Goal: Task Accomplishment & Management: Manage account settings

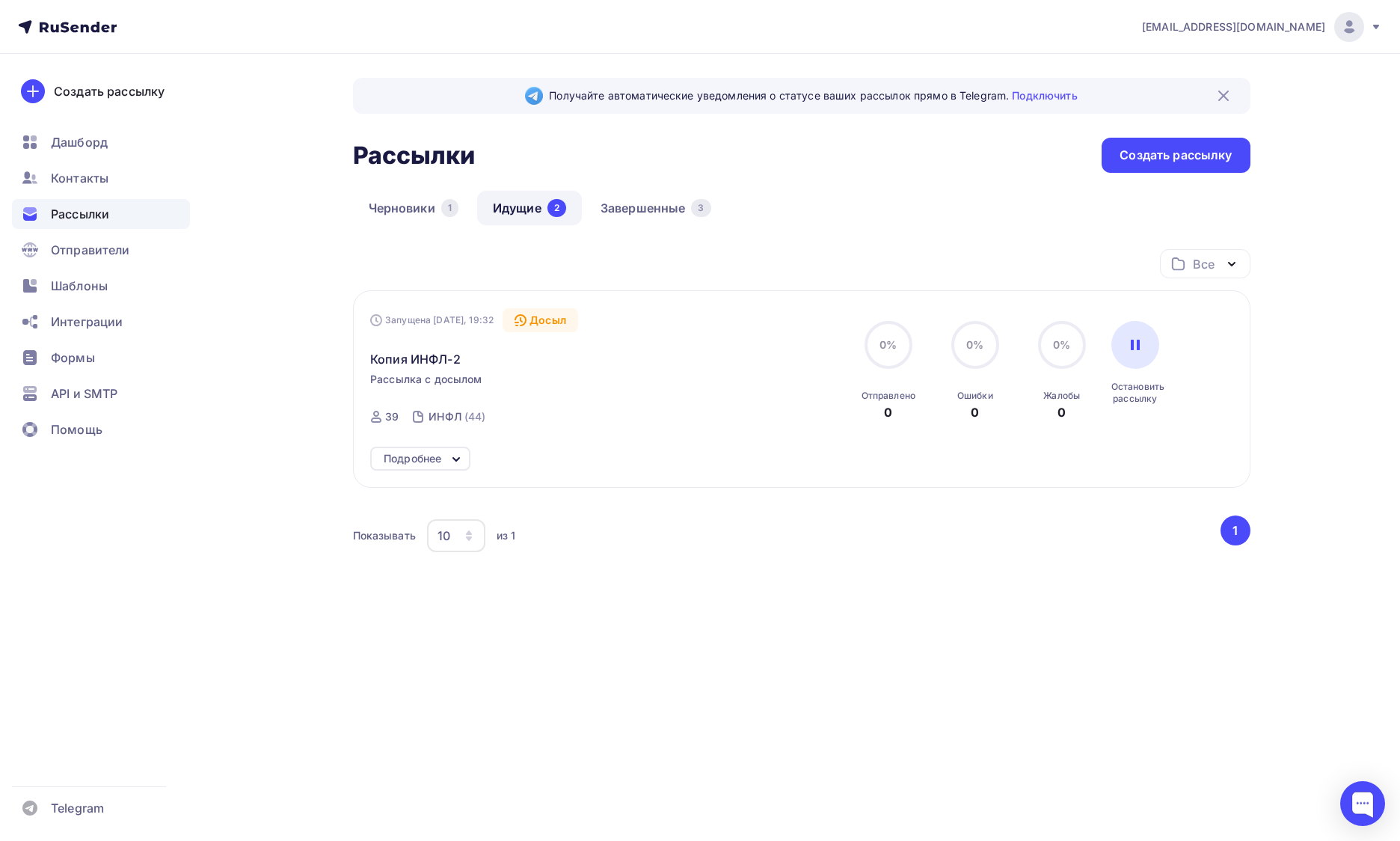
click at [444, 455] on div "Подробнее" at bounding box center [420, 459] width 101 height 24
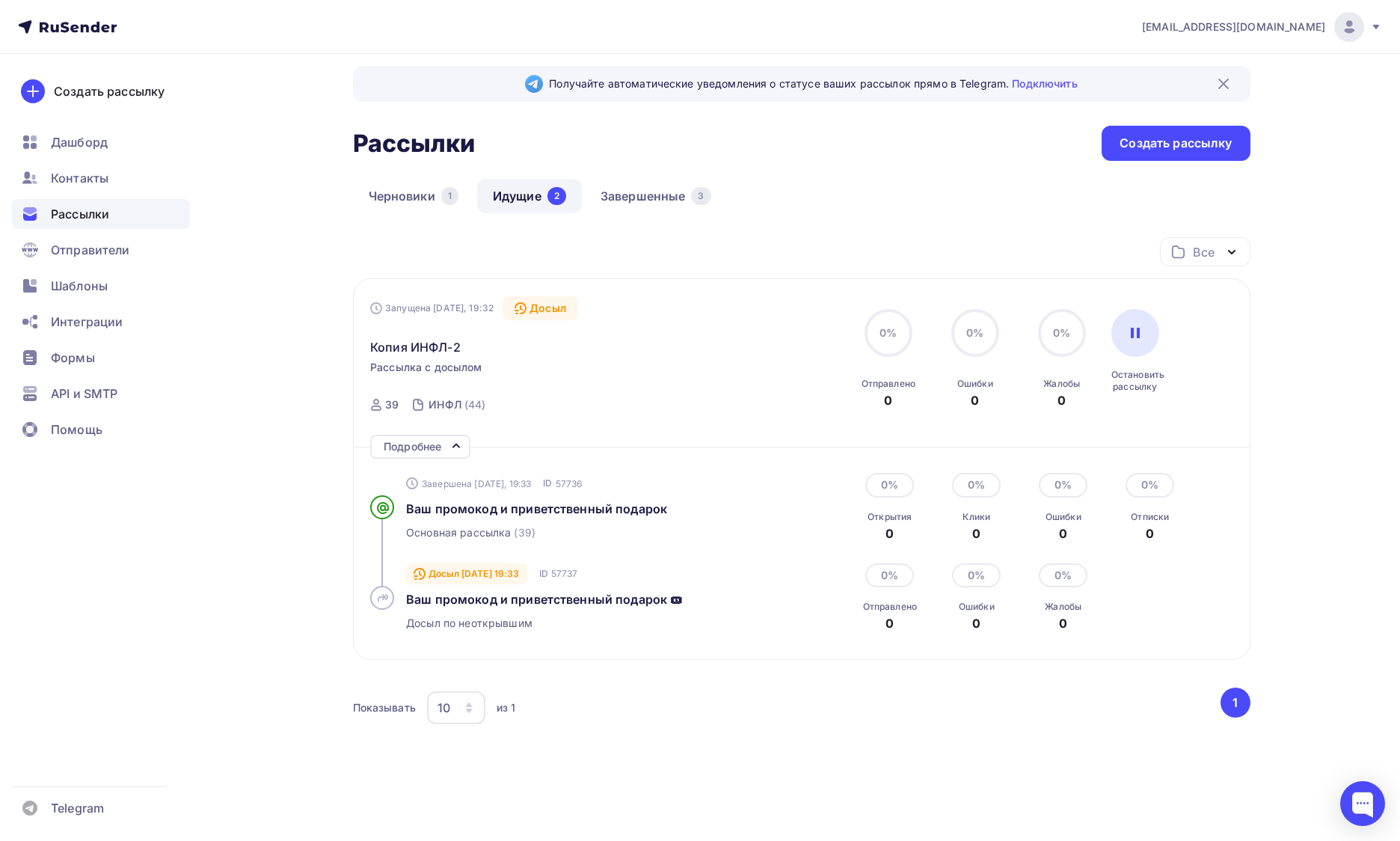
scroll to position [49, 0]
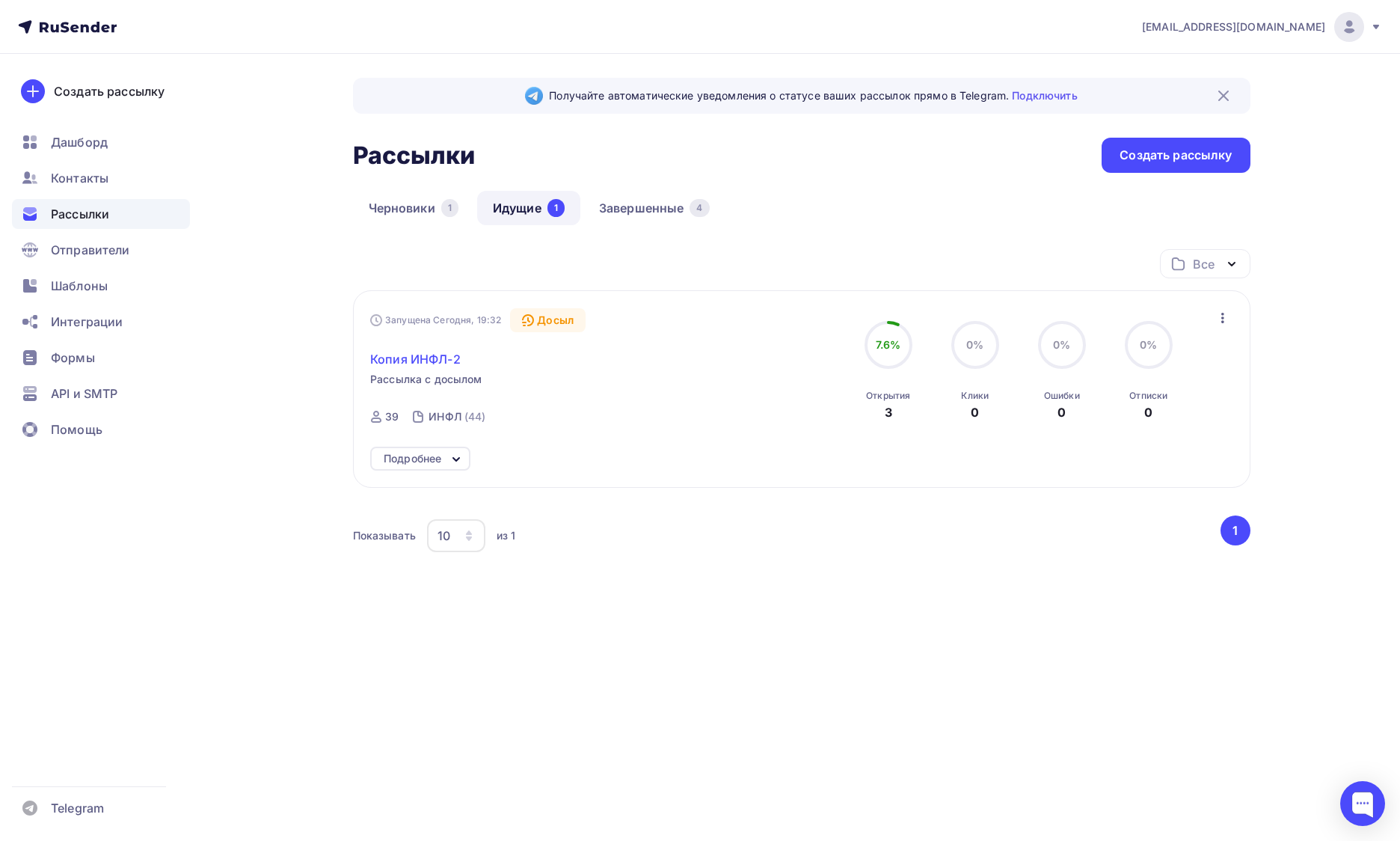
click at [416, 365] on span "Копия ИНФЛ-2" at bounding box center [415, 359] width 90 height 18
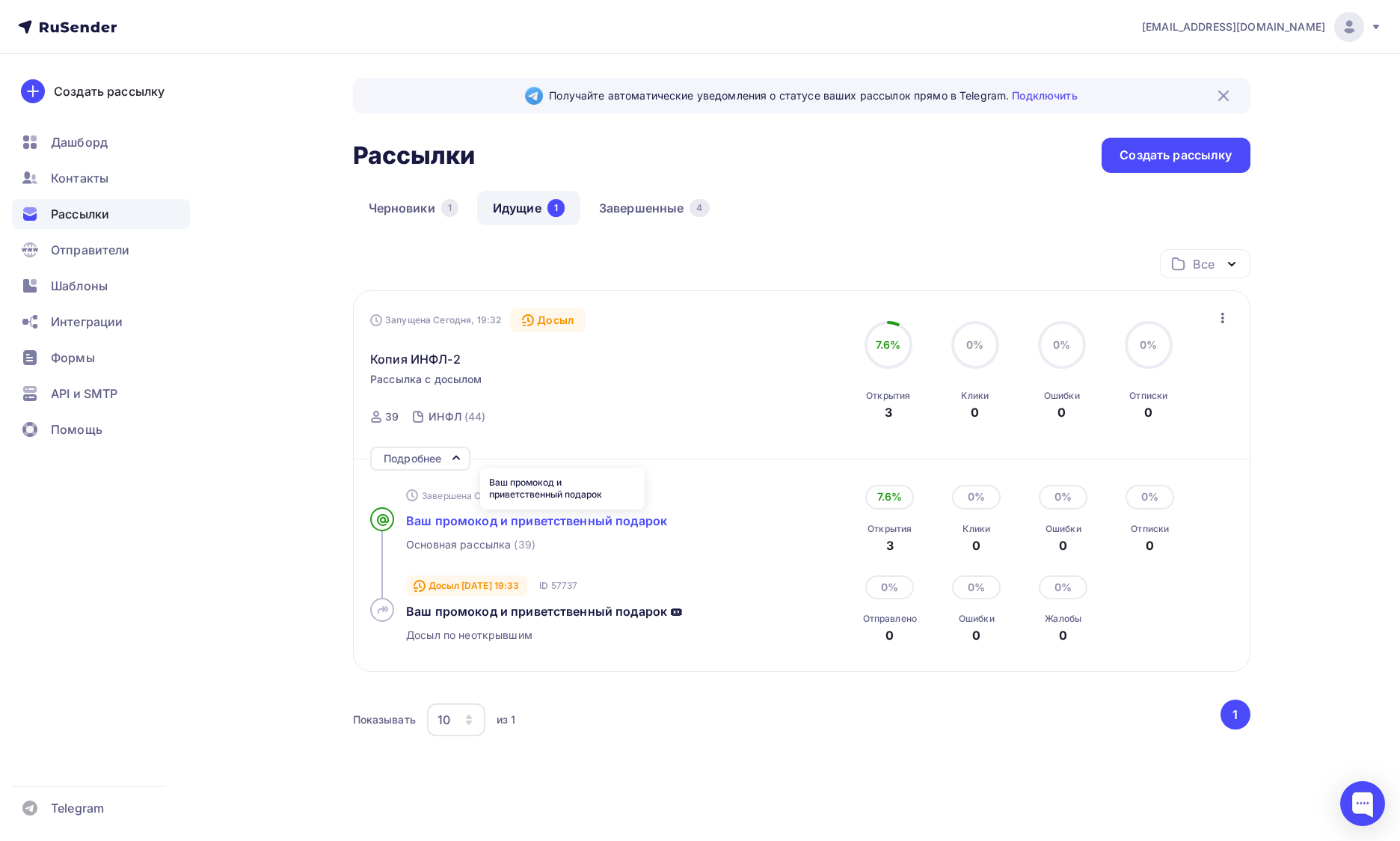
click at [610, 527] on span "Ваш промокод и приветственный подарок" at bounding box center [536, 520] width 261 height 15
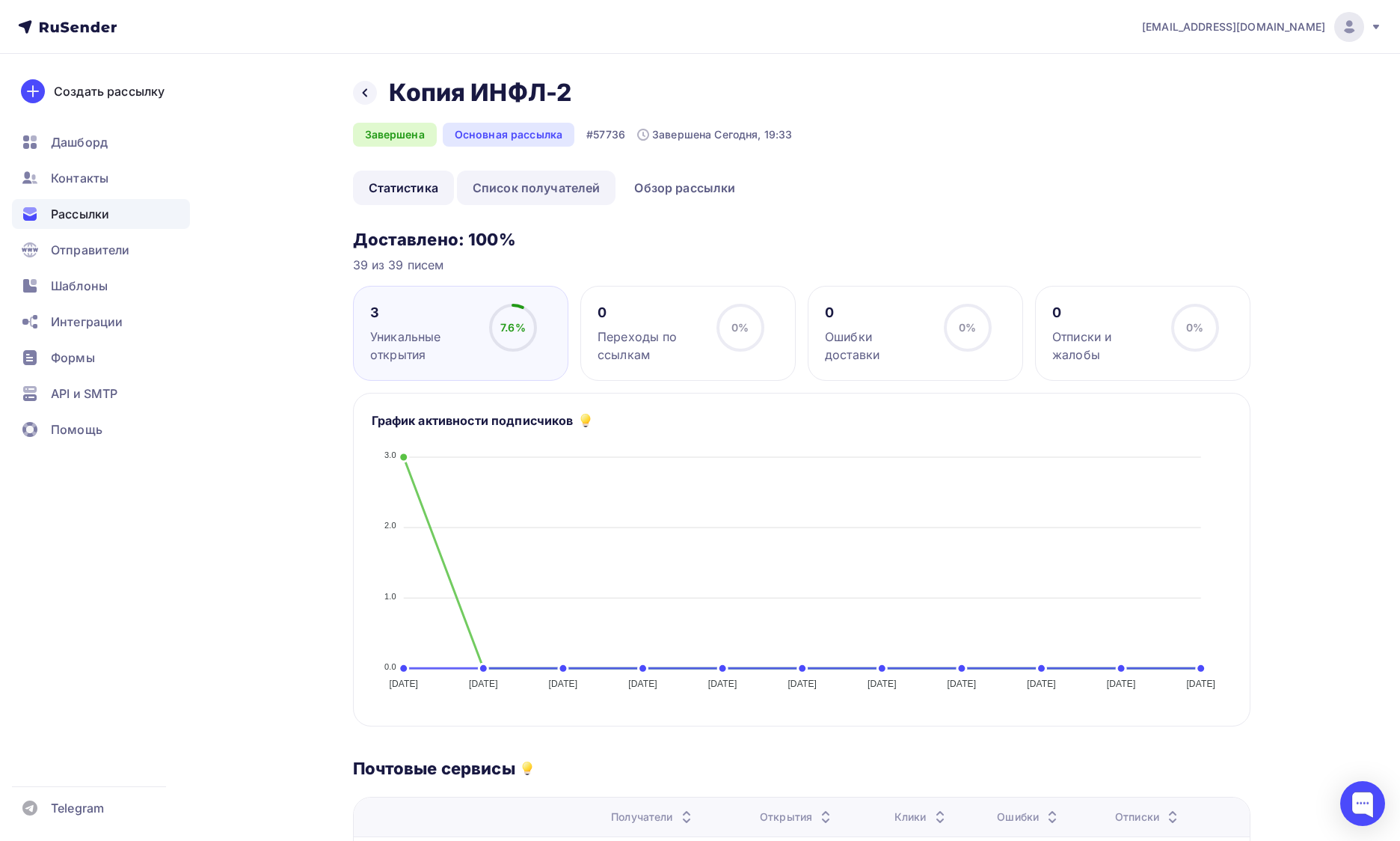
click at [504, 194] on link "Список получателей" at bounding box center [537, 188] width 160 height 34
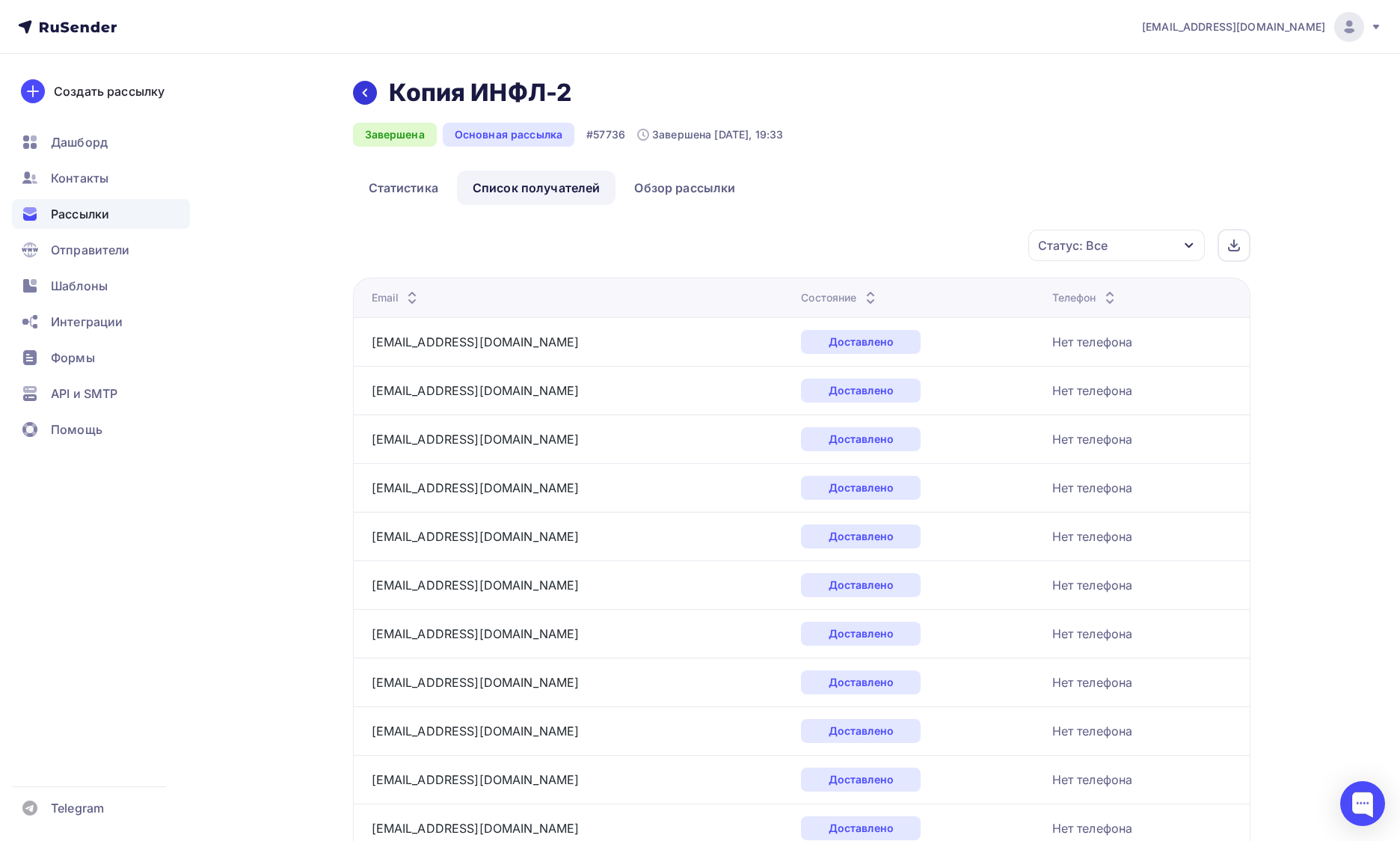
click at [361, 97] on icon at bounding box center [365, 93] width 12 height 12
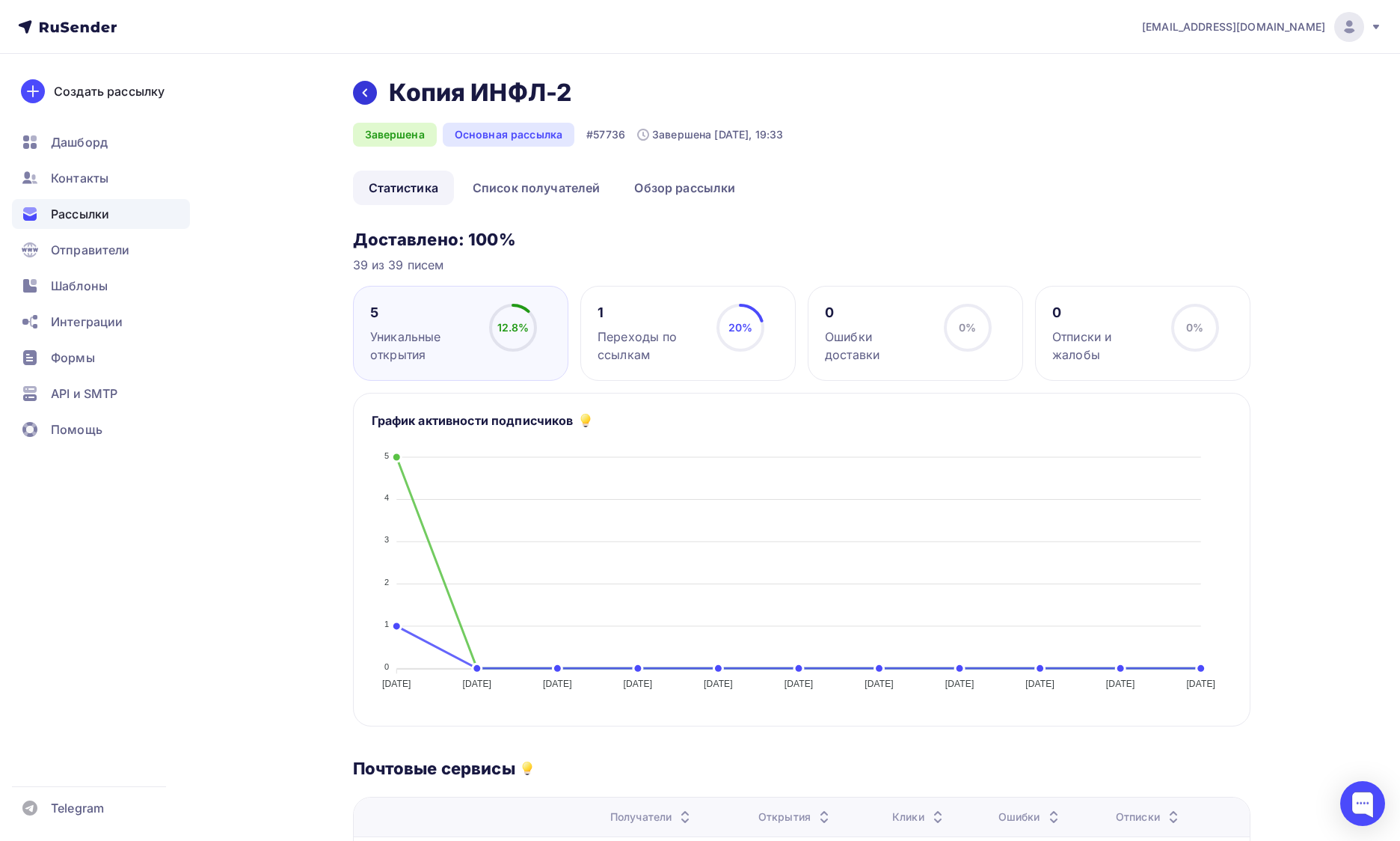
click at [367, 93] on icon at bounding box center [365, 93] width 12 height 12
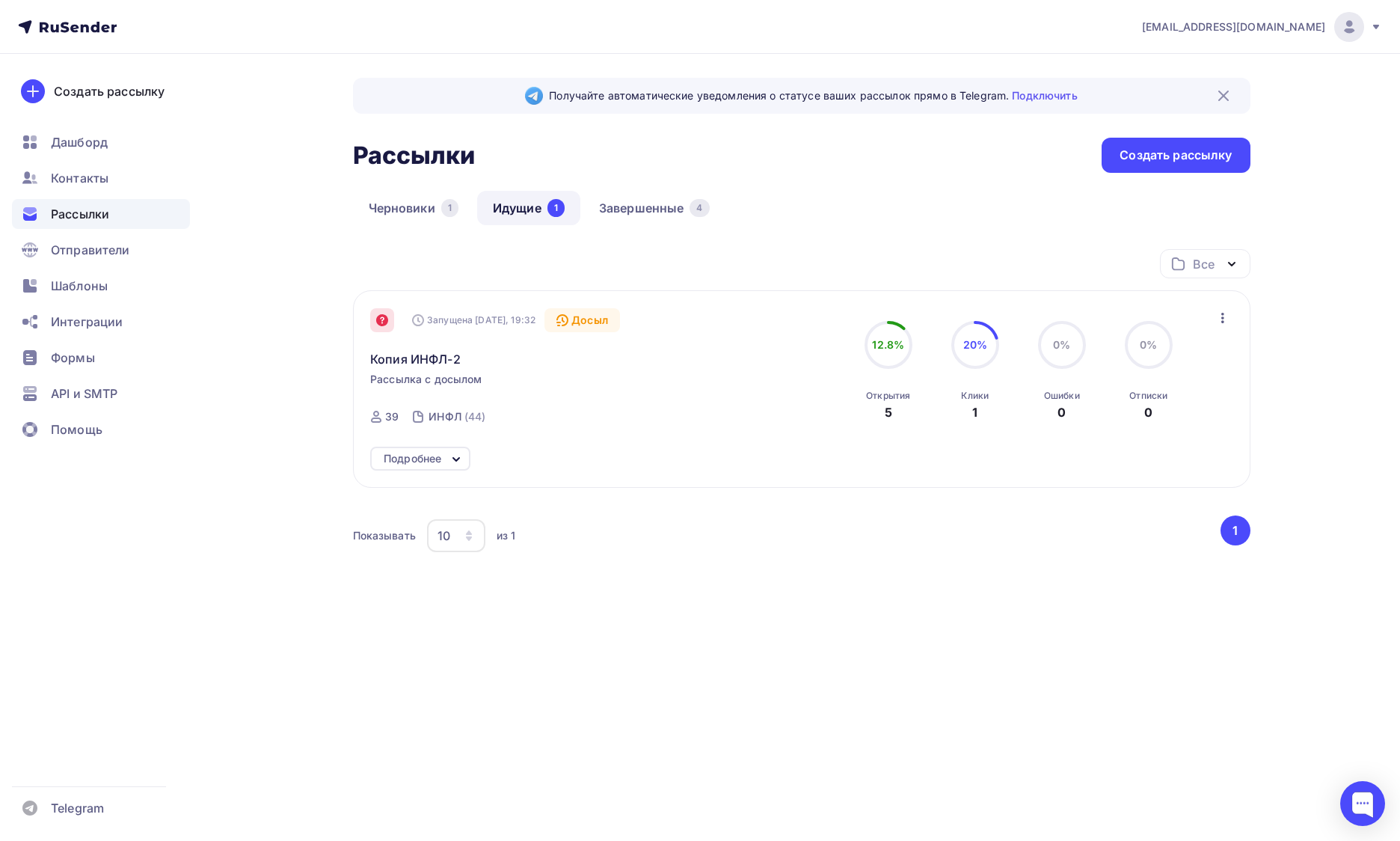
click at [385, 321] on icon at bounding box center [382, 320] width 12 height 12
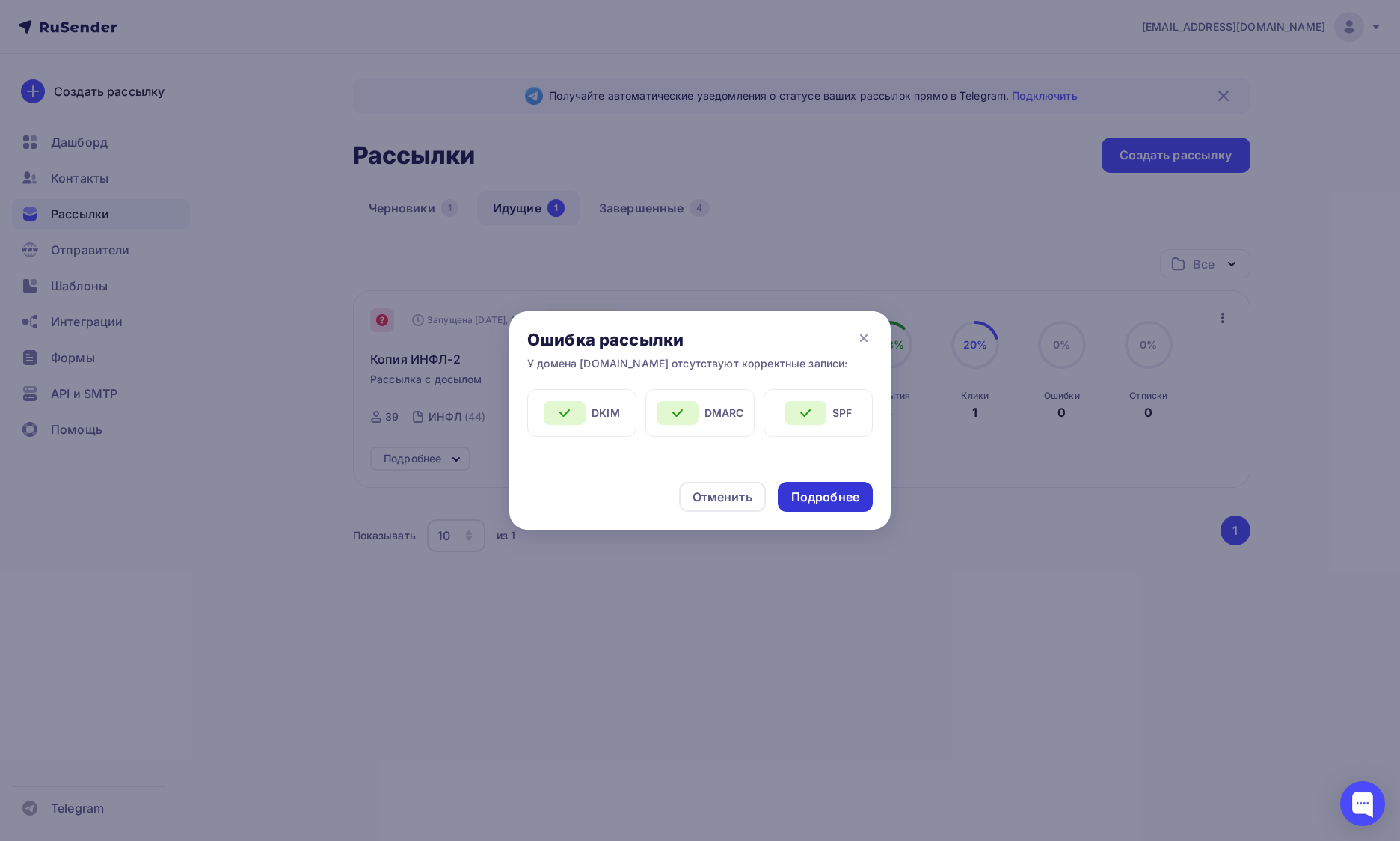
click at [828, 498] on div "Подробнее" at bounding box center [825, 497] width 68 height 18
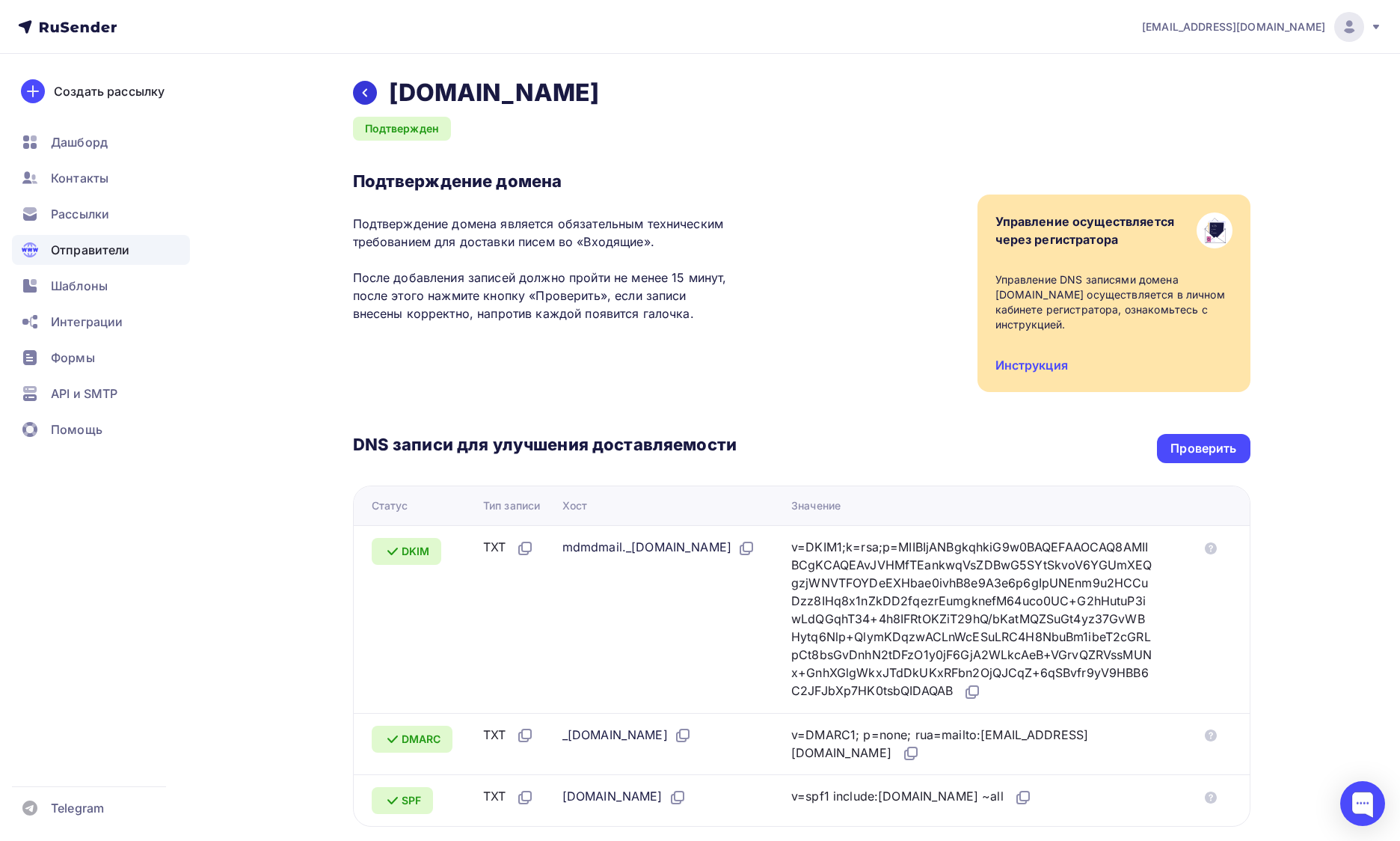
click at [370, 90] on icon at bounding box center [365, 93] width 12 height 12
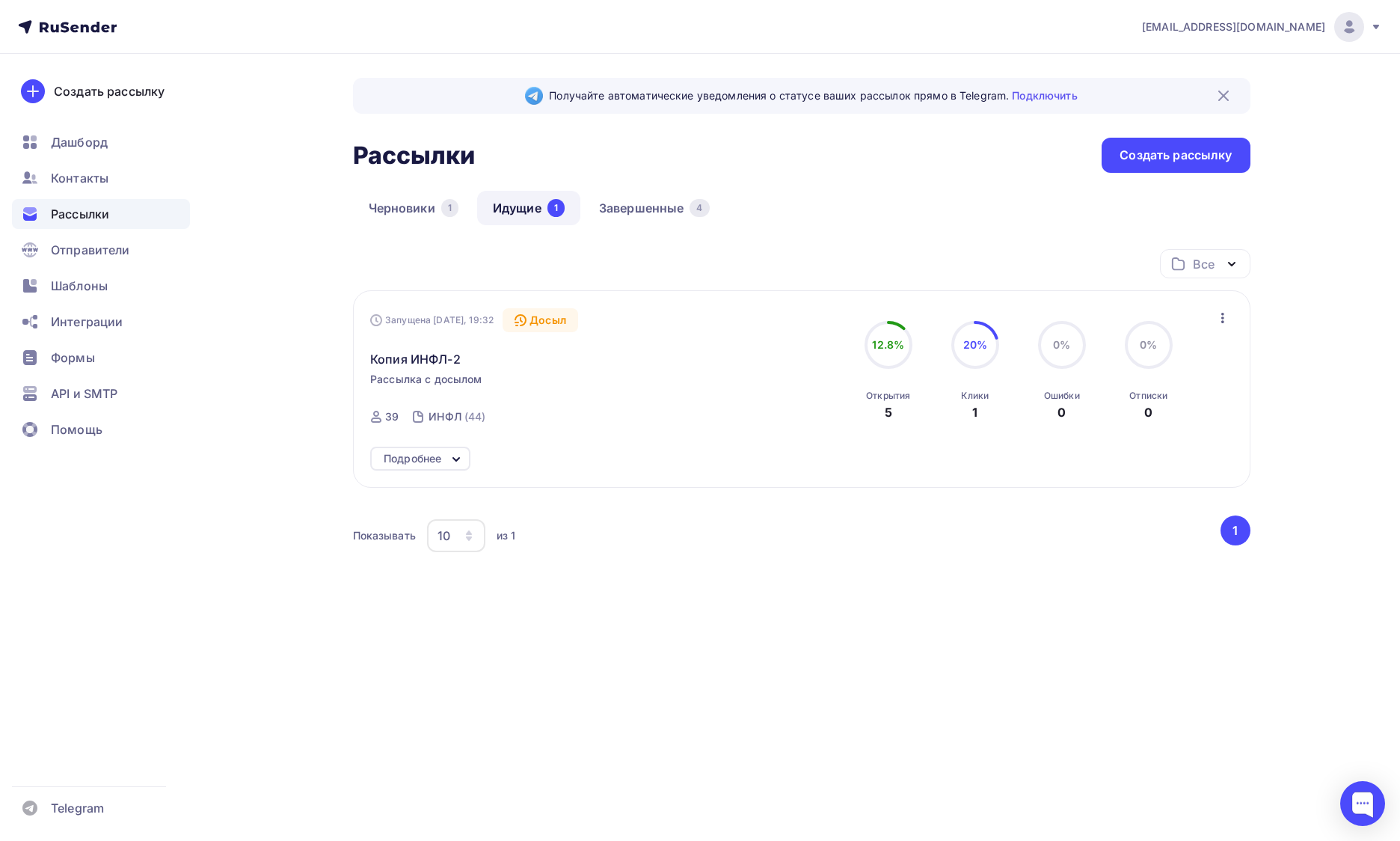
click at [526, 325] on icon at bounding box center [520, 320] width 10 height 10
click at [483, 326] on div "Запущена Сегодня, 19:32" at bounding box center [432, 320] width 124 height 12
click at [537, 324] on div "Досыл" at bounding box center [540, 320] width 76 height 24
click at [441, 363] on span "Копия ИНФЛ-2" at bounding box center [415, 359] width 90 height 18
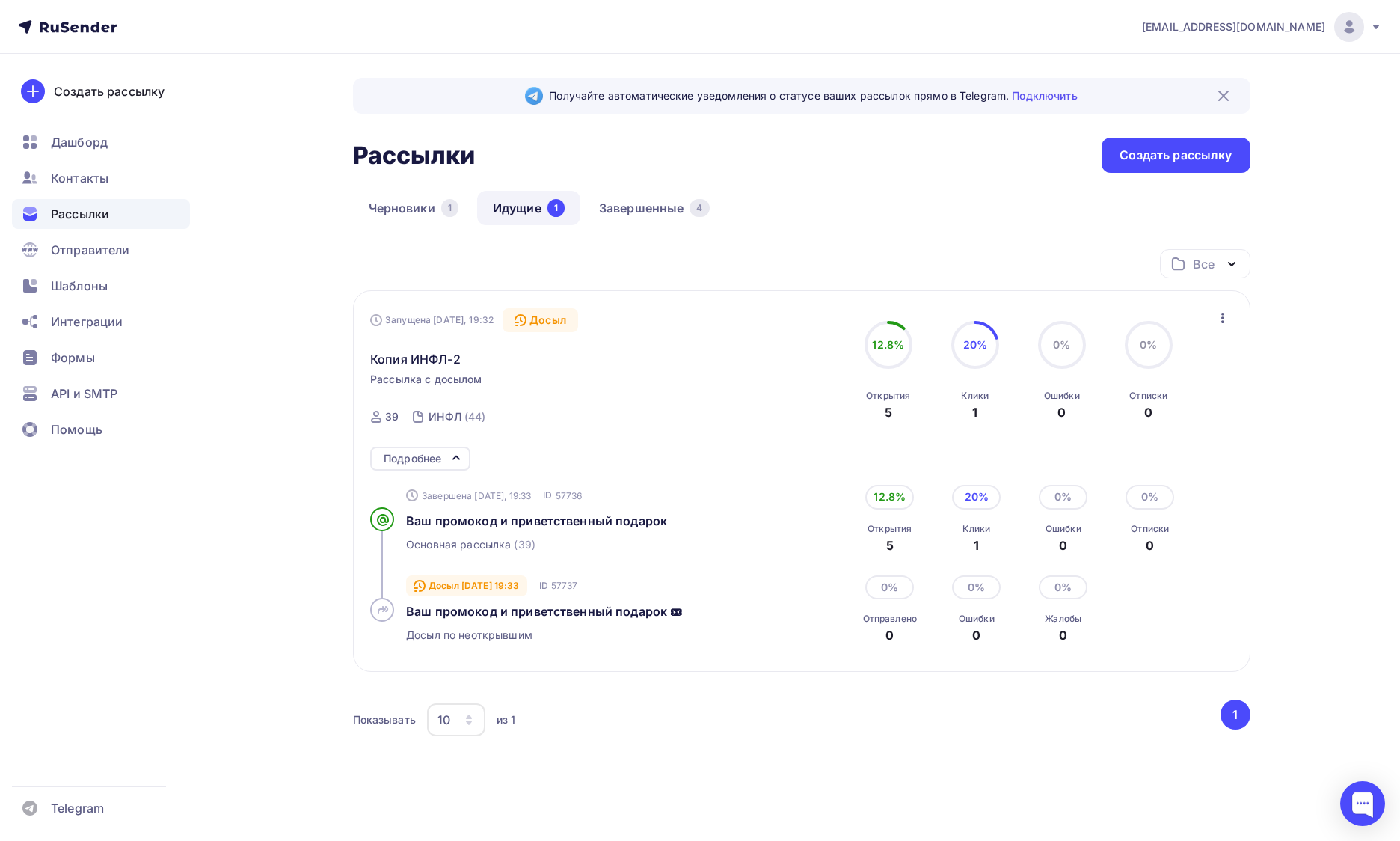
scroll to position [49, 0]
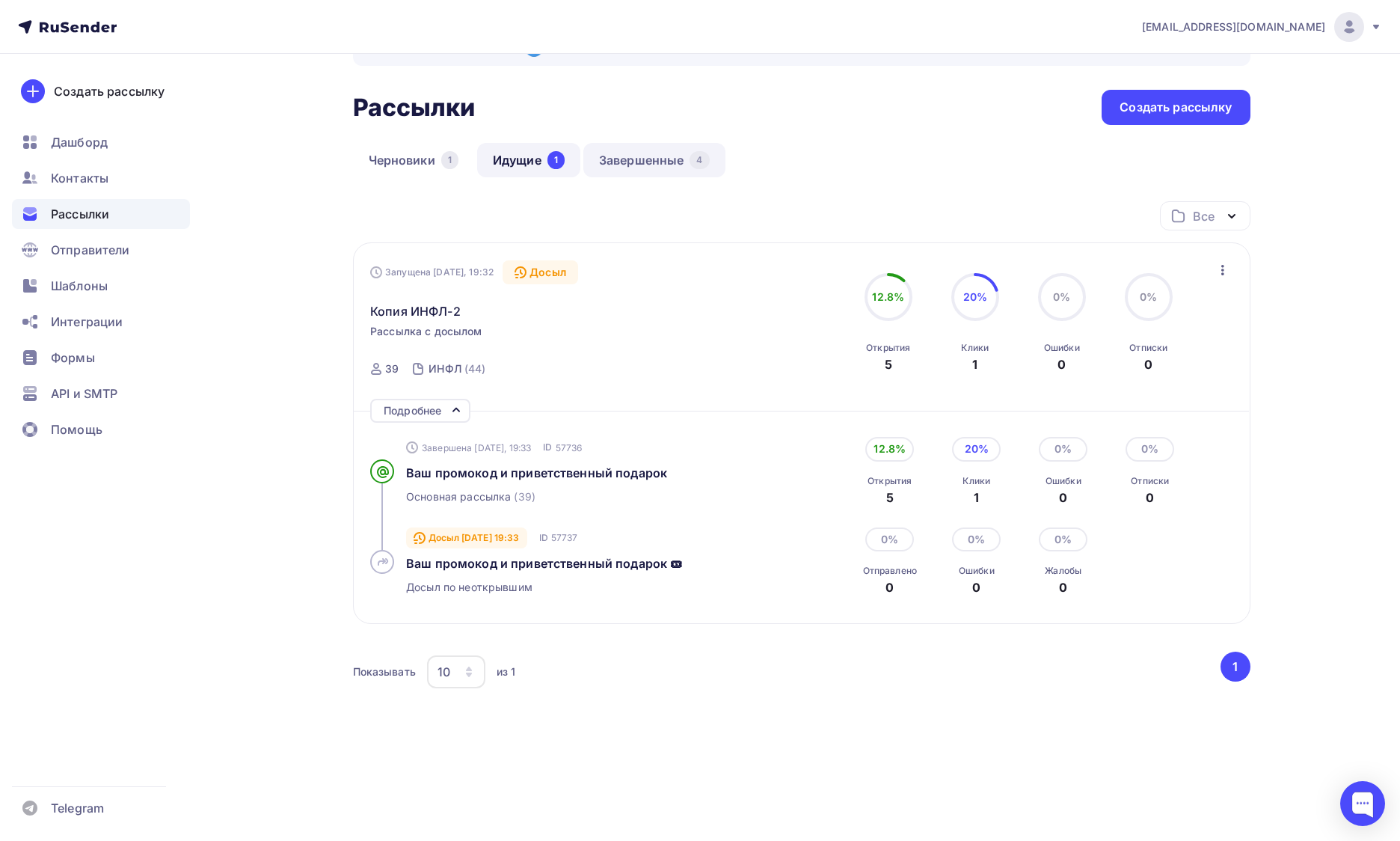
click at [643, 164] on link "Завершенные 4" at bounding box center [654, 160] width 142 height 34
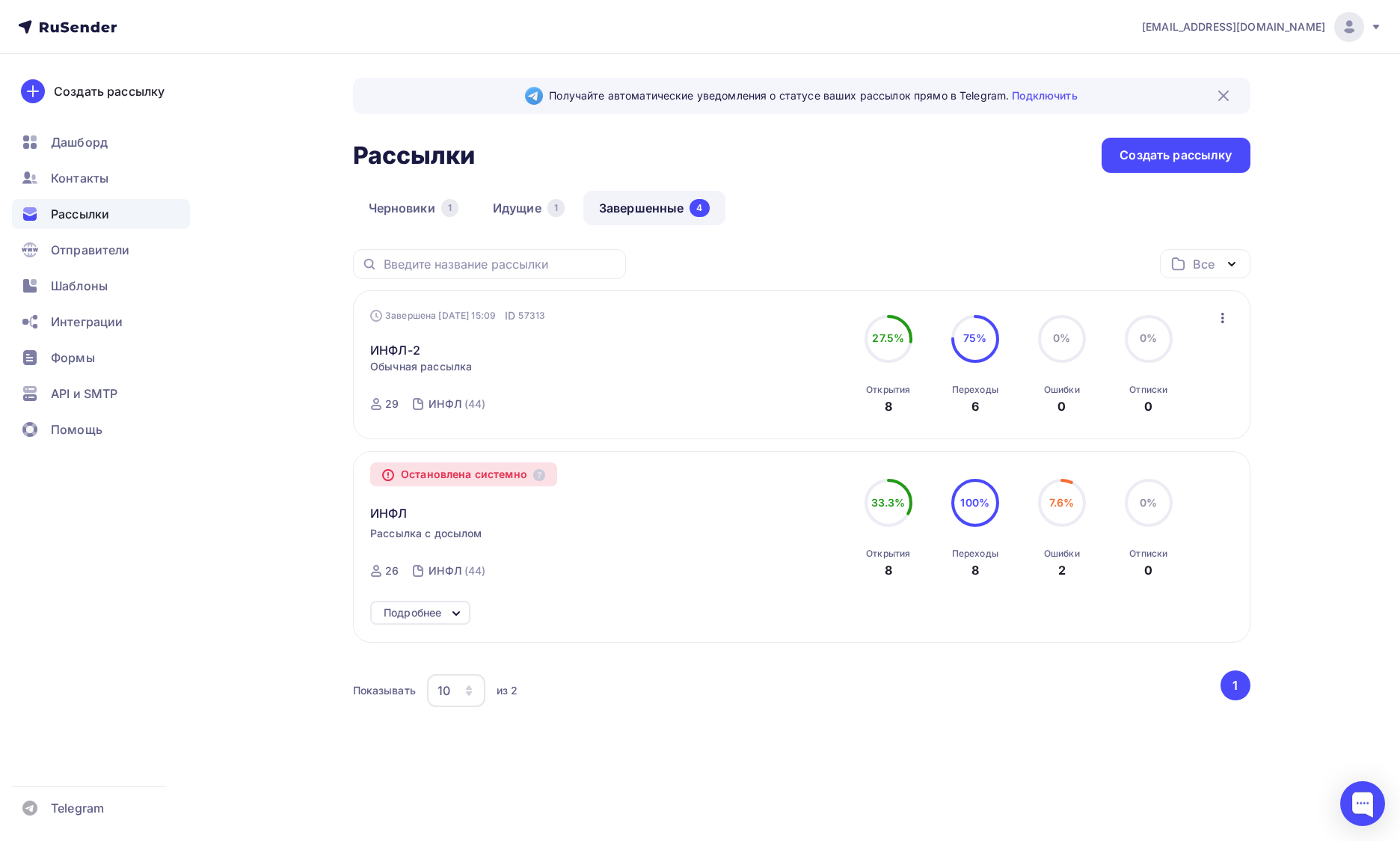
click at [515, 186] on div "Получайте автоматические уведомления о статусе ваших рассылок прямо в Telegram.…" at bounding box center [802, 421] width 897 height 685
click at [515, 195] on link "Идущие 1" at bounding box center [528, 207] width 103 height 34
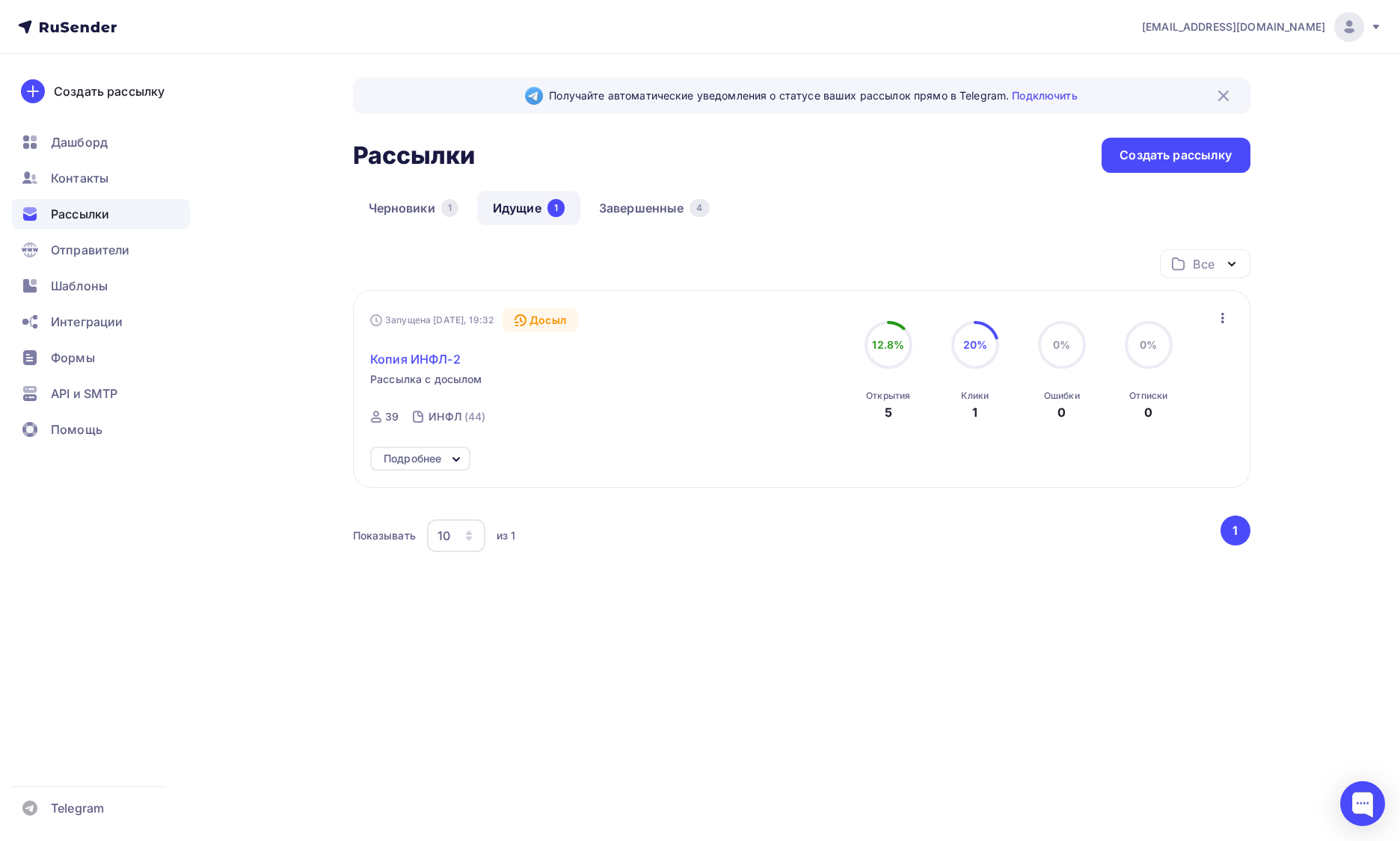
click at [438, 356] on span "Копия ИНФЛ-2" at bounding box center [415, 359] width 90 height 18
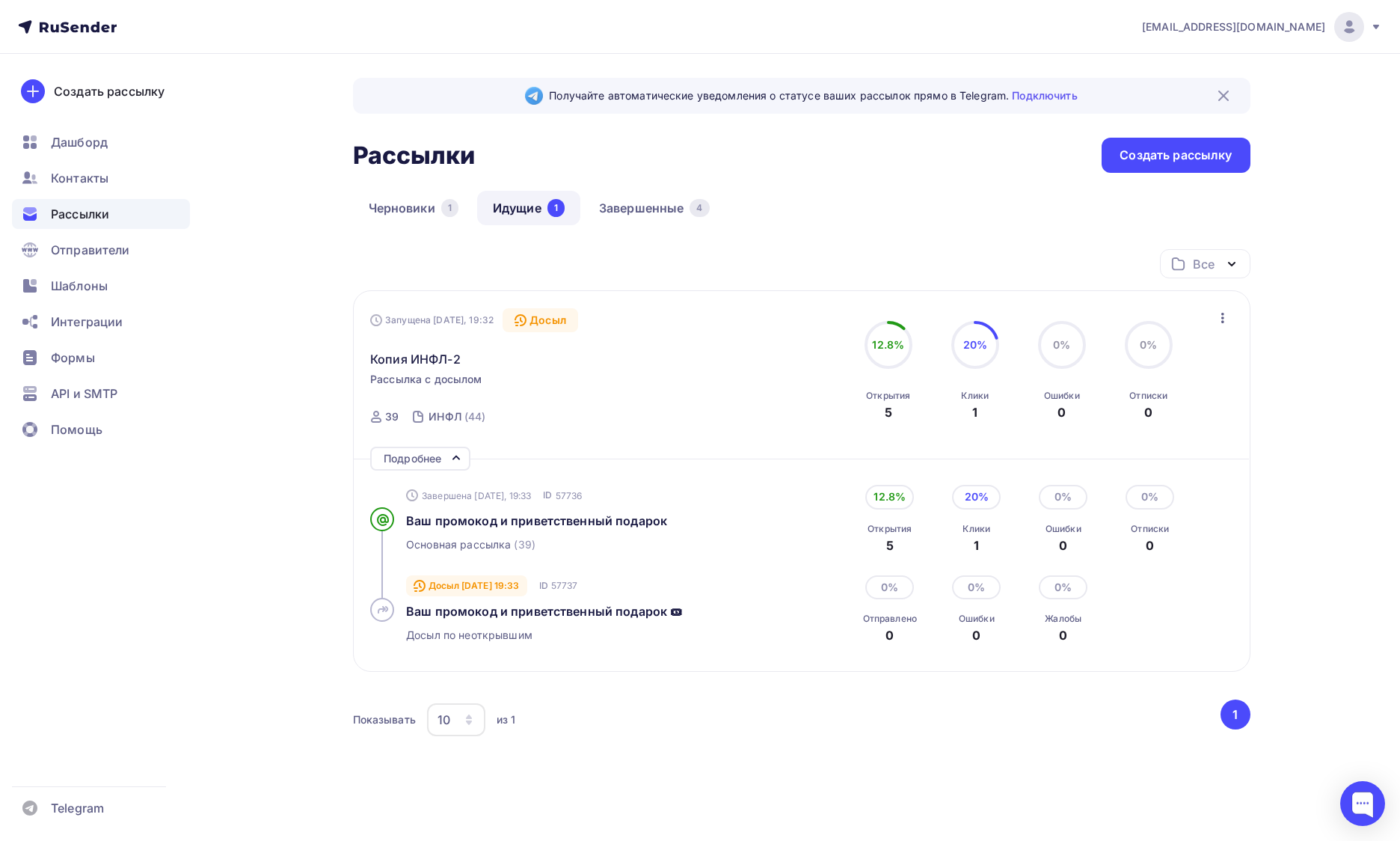
scroll to position [49, 0]
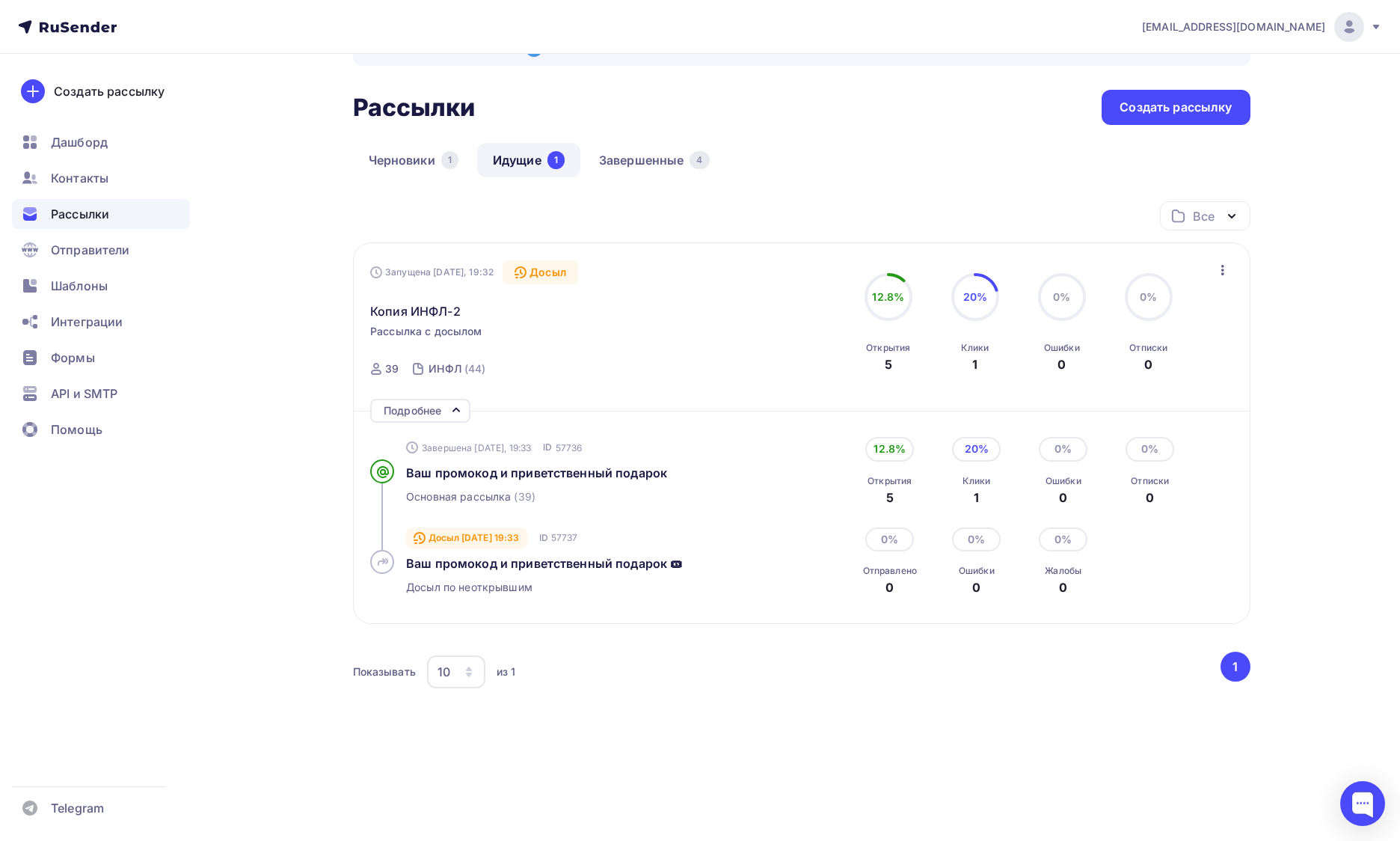
click at [1377, 25] on icon at bounding box center [1377, 27] width 6 height 5
click at [1203, 71] on span "Аккаунт" at bounding box center [1182, 65] width 49 height 18
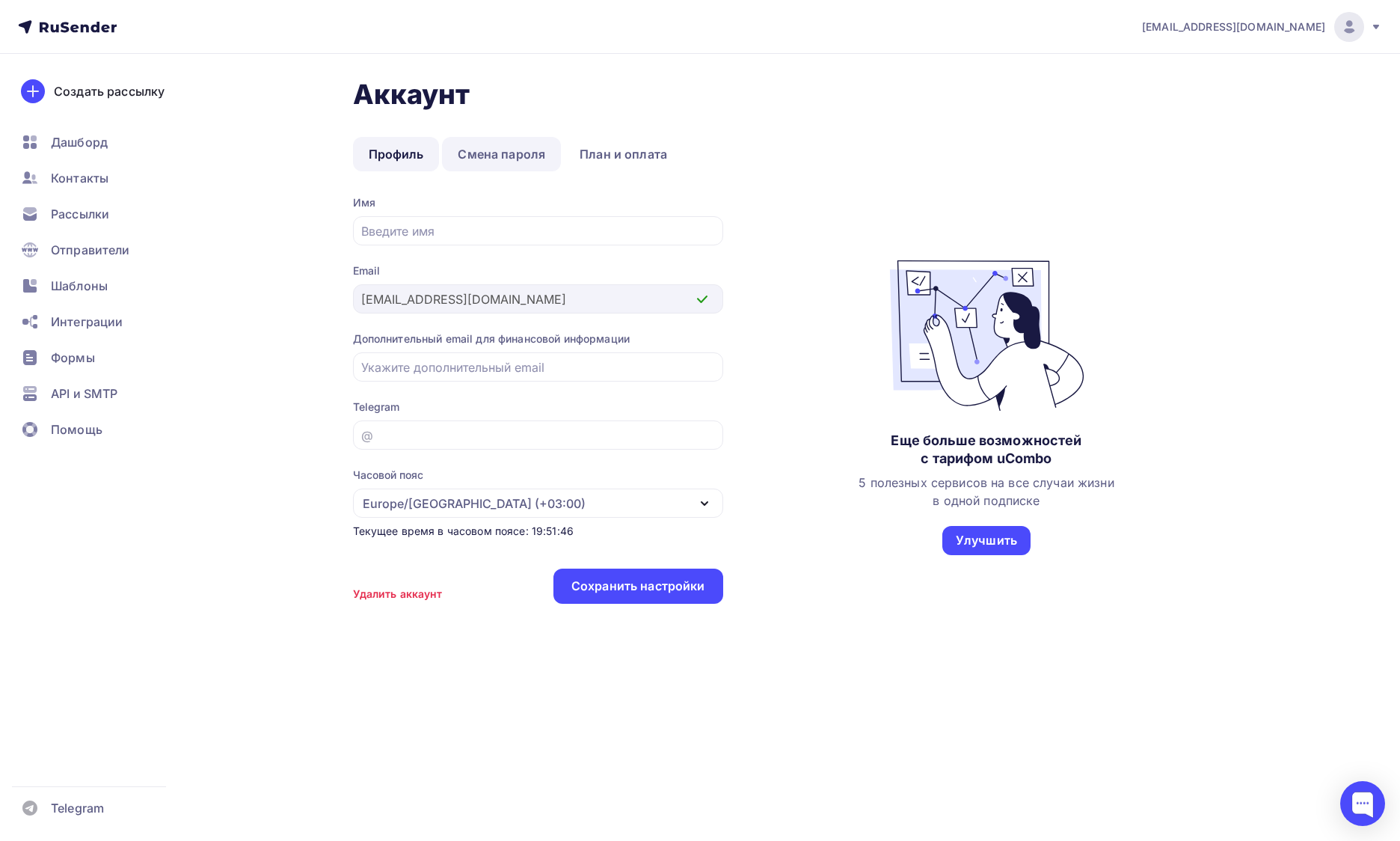
click at [509, 165] on link "Смена пароля" at bounding box center [501, 154] width 119 height 34
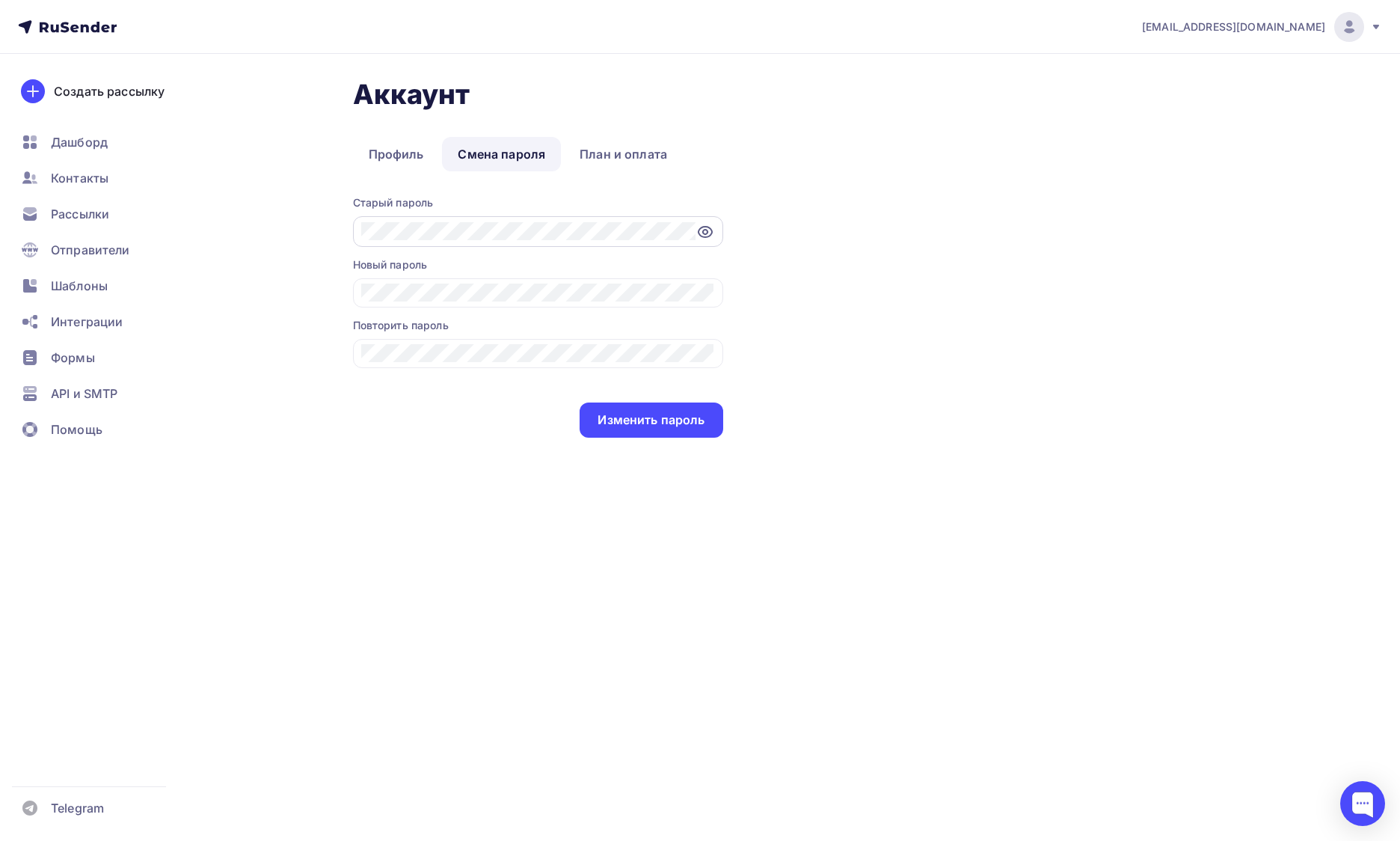
click at [711, 234] on icon at bounding box center [705, 231] width 14 height 10
click at [420, 144] on link "Профиль" at bounding box center [396, 154] width 87 height 34
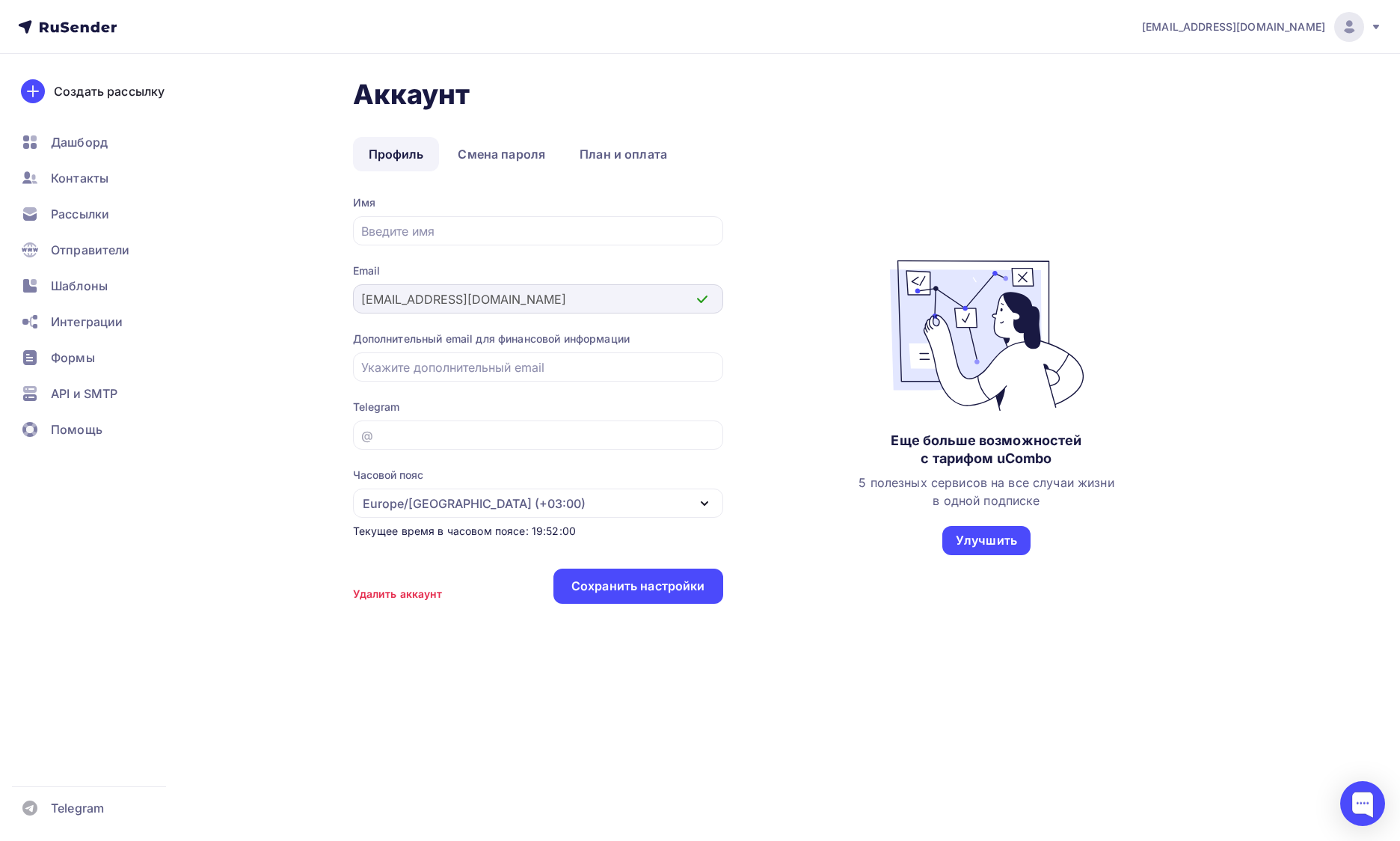
click at [357, 291] on div "[EMAIL_ADDRESS][DOMAIN_NAME]" at bounding box center [538, 298] width 370 height 30
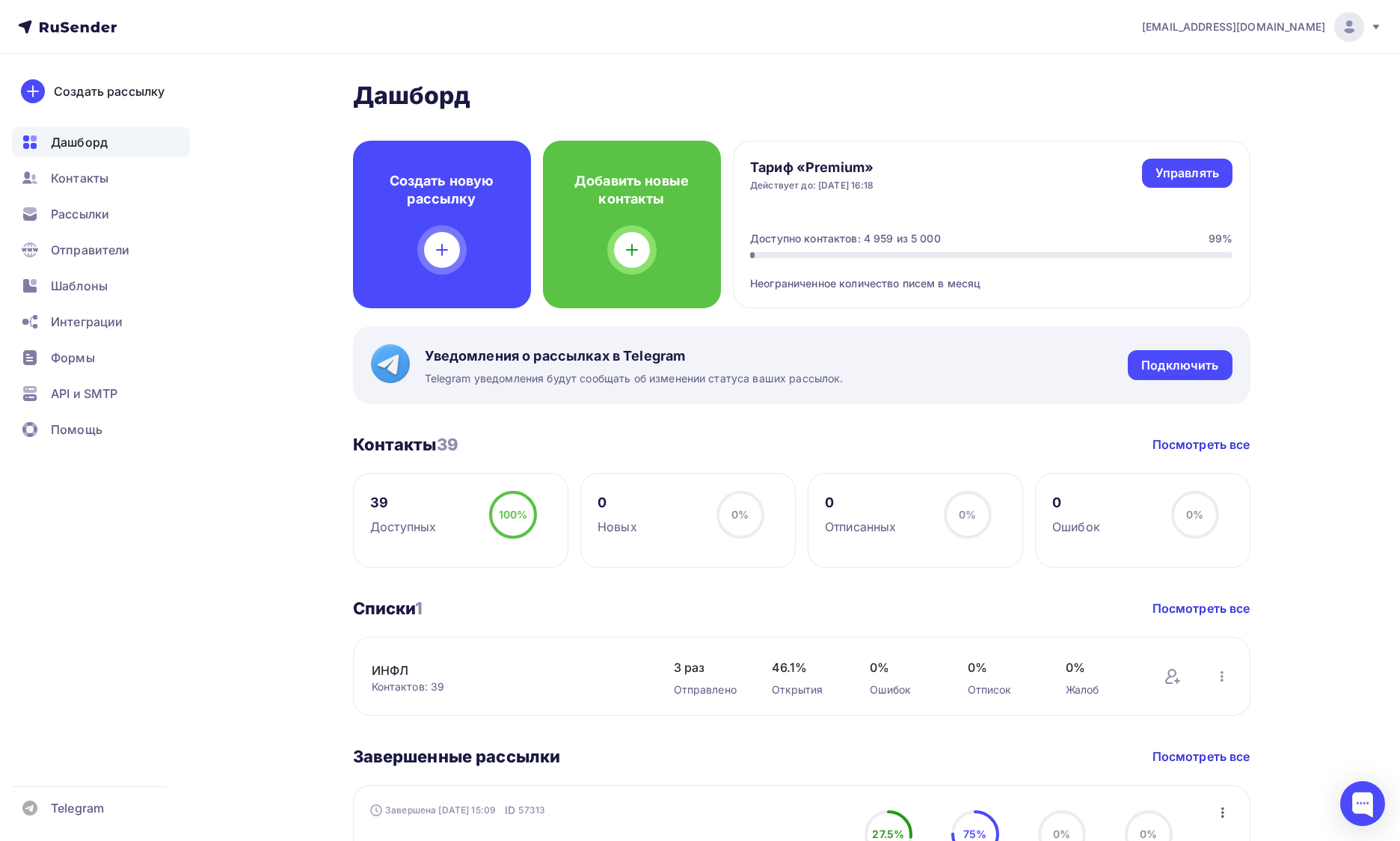
click at [1357, 25] on img at bounding box center [1349, 27] width 18 height 18
click at [1242, 93] on link "[DEMOGRAPHIC_DATA]" at bounding box center [1247, 96] width 251 height 30
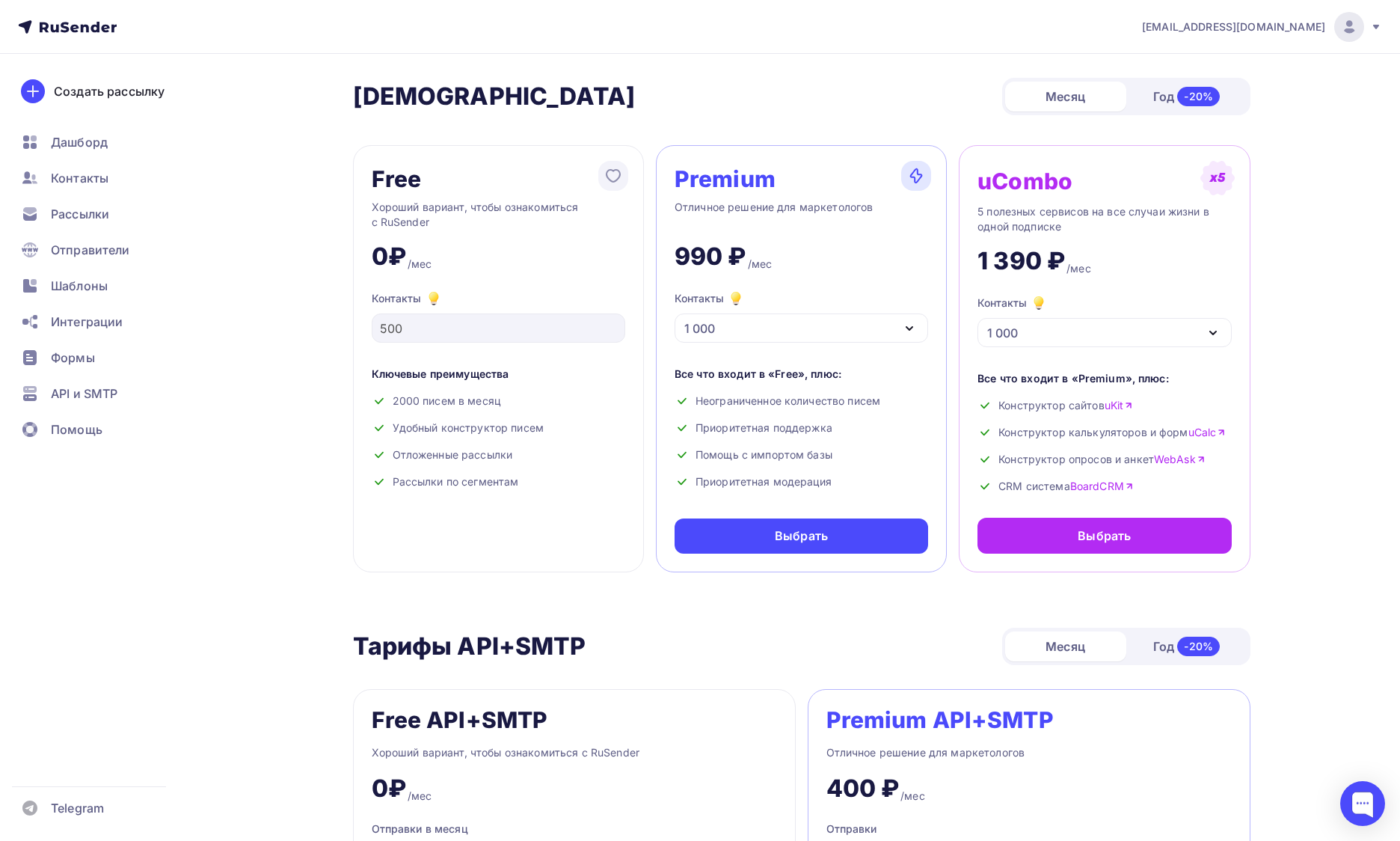
click at [1341, 28] on img at bounding box center [1349, 27] width 18 height 18
click at [1266, 57] on link "Аккаунт" at bounding box center [1247, 66] width 251 height 30
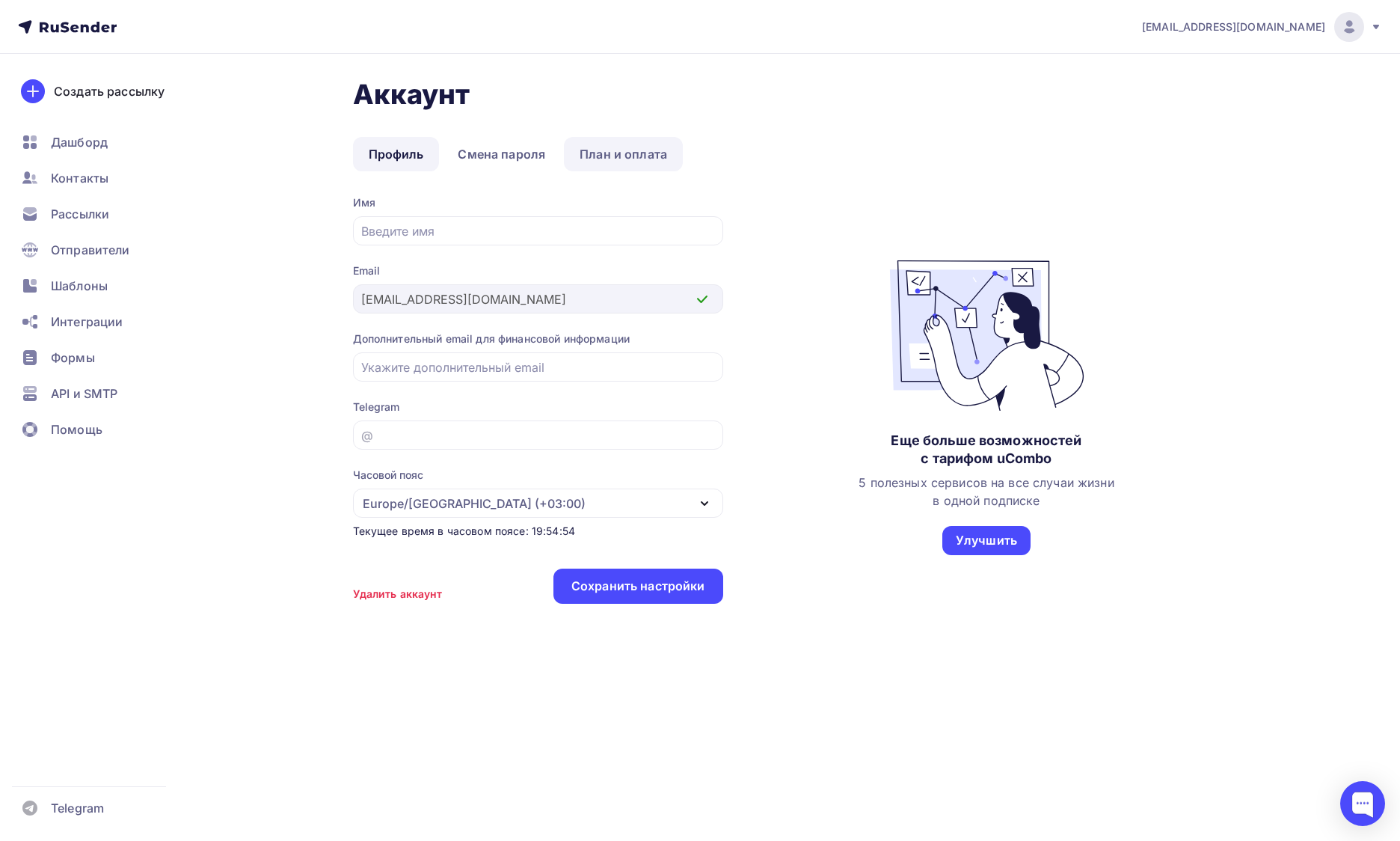
click at [608, 152] on link "План и оплата" at bounding box center [623, 154] width 119 height 34
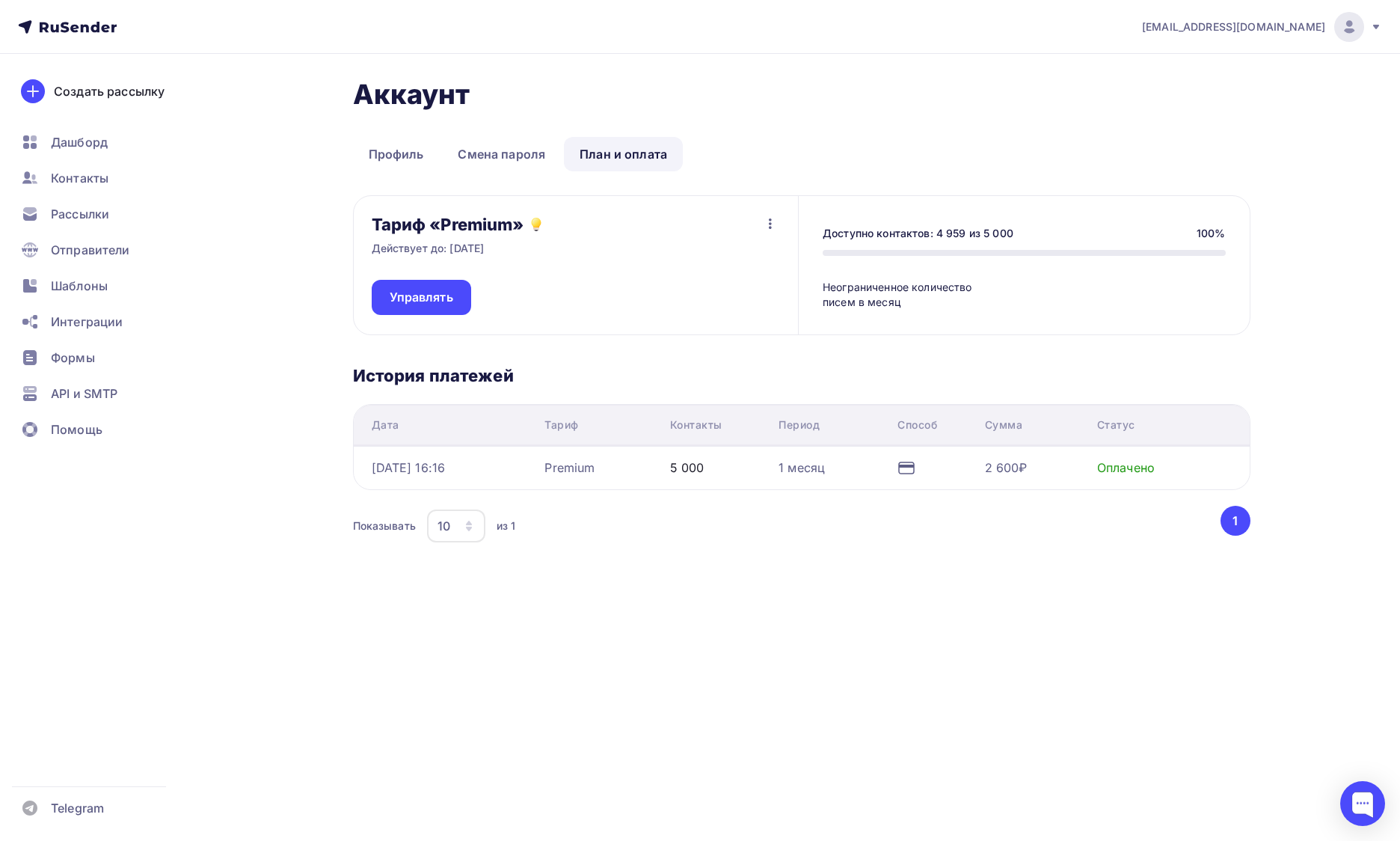
click at [881, 582] on div "Аккаунт Профиль Смена пароля План и оплата Профиль Смена пароля План и оплата Т…" at bounding box center [802, 338] width 897 height 521
